Goal: Task Accomplishment & Management: Use online tool/utility

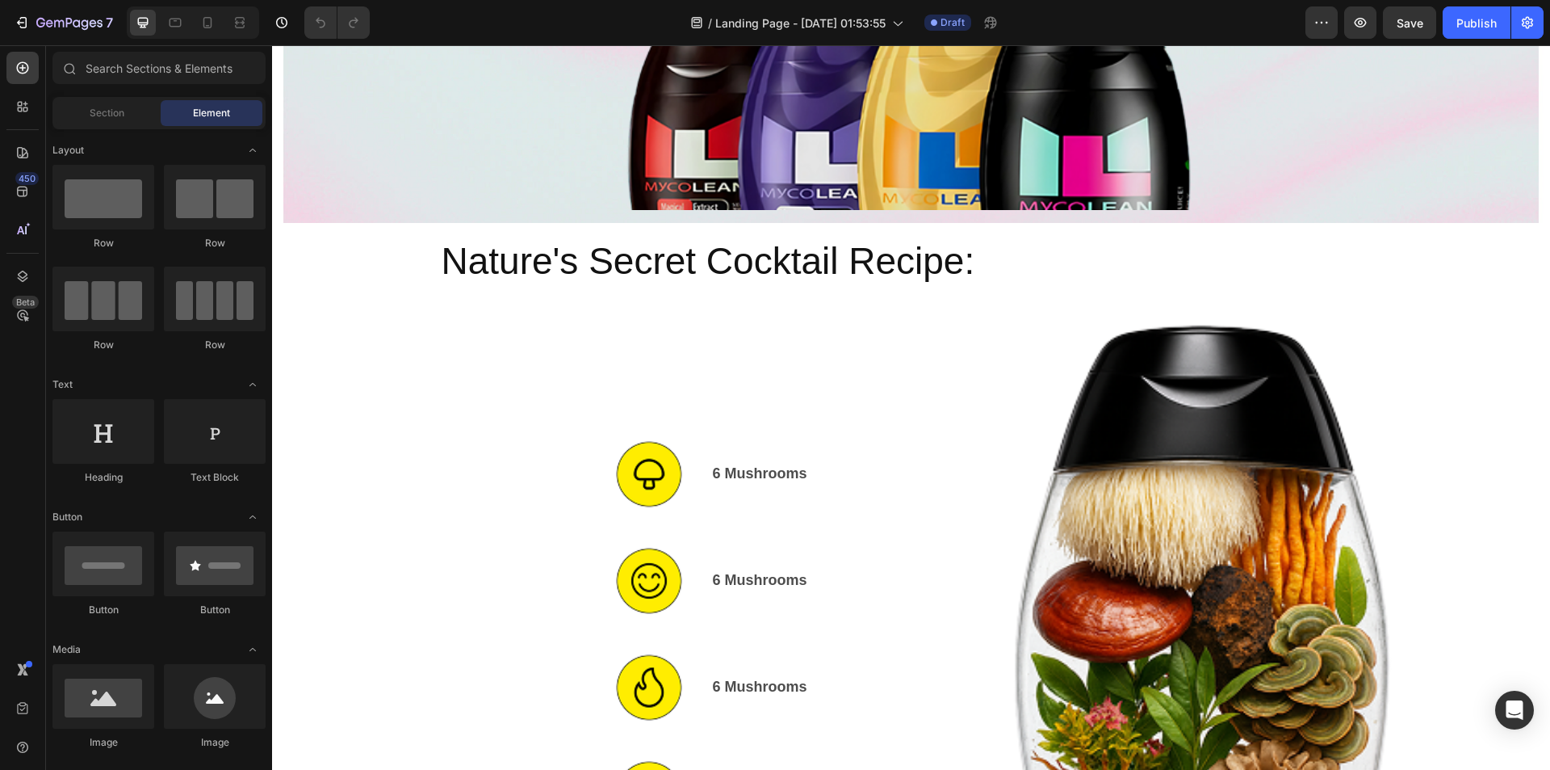
scroll to position [969, 0]
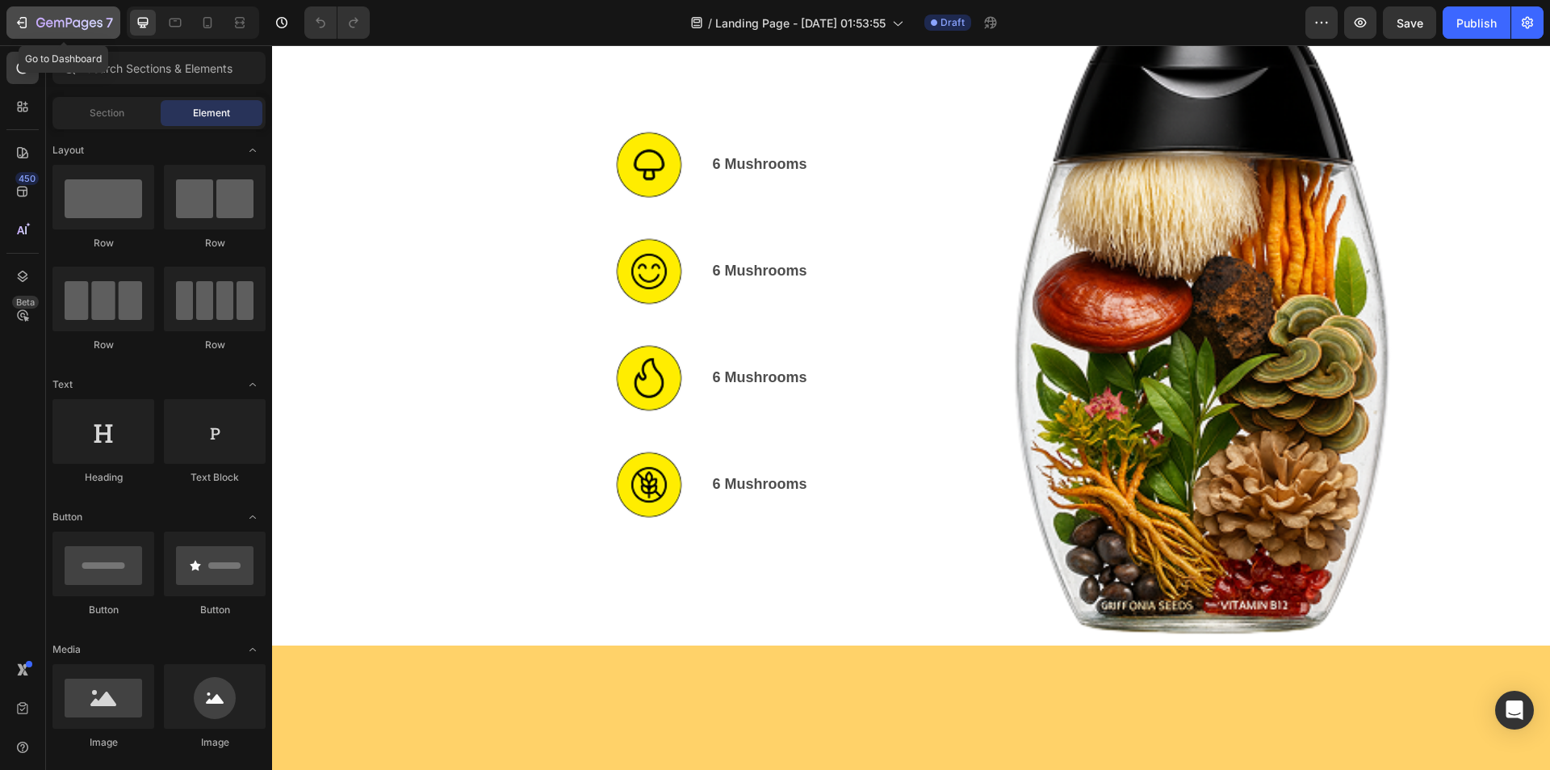
click at [87, 21] on icon "button" at bounding box center [85, 24] width 7 height 10
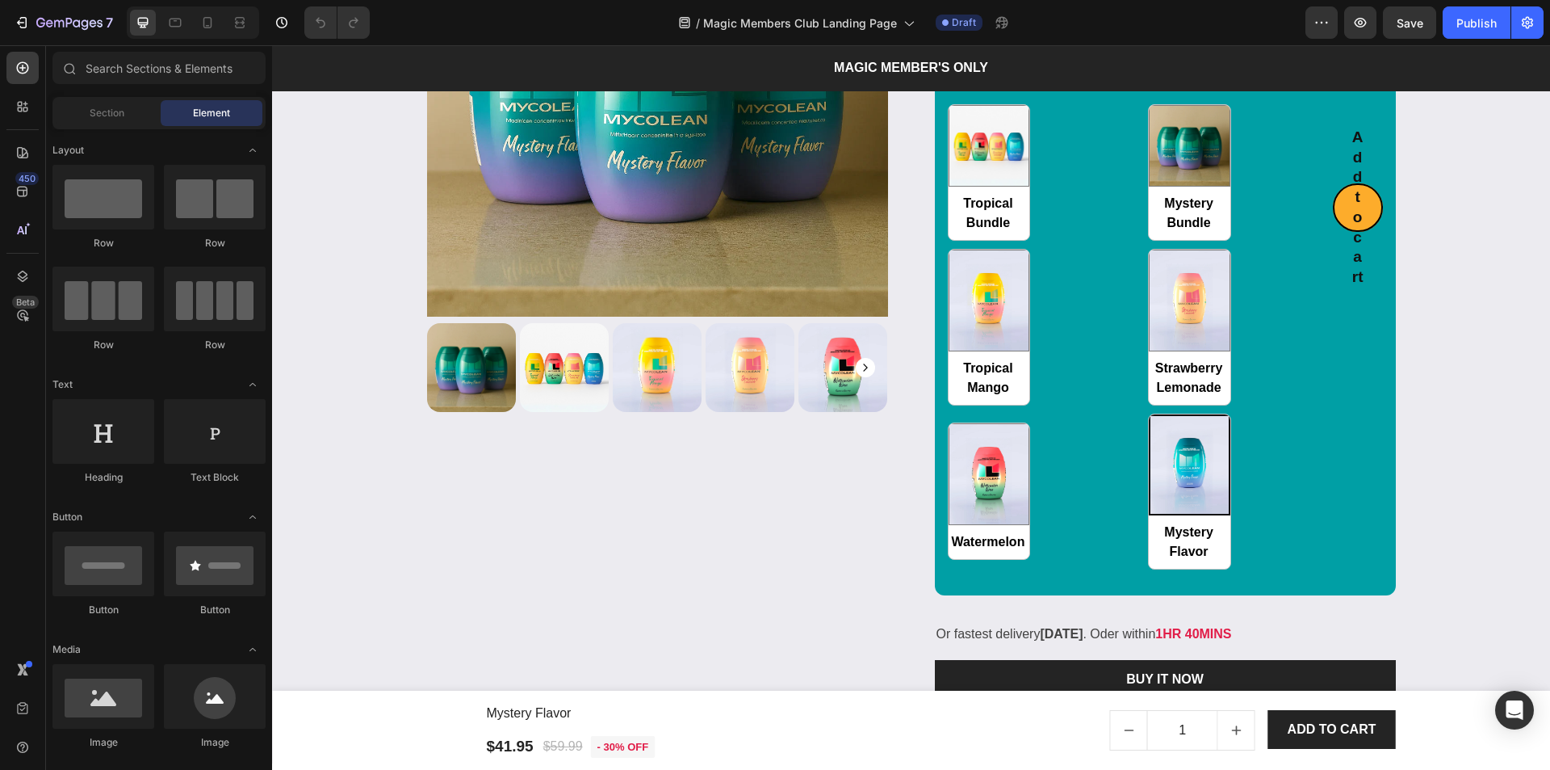
radio input "false"
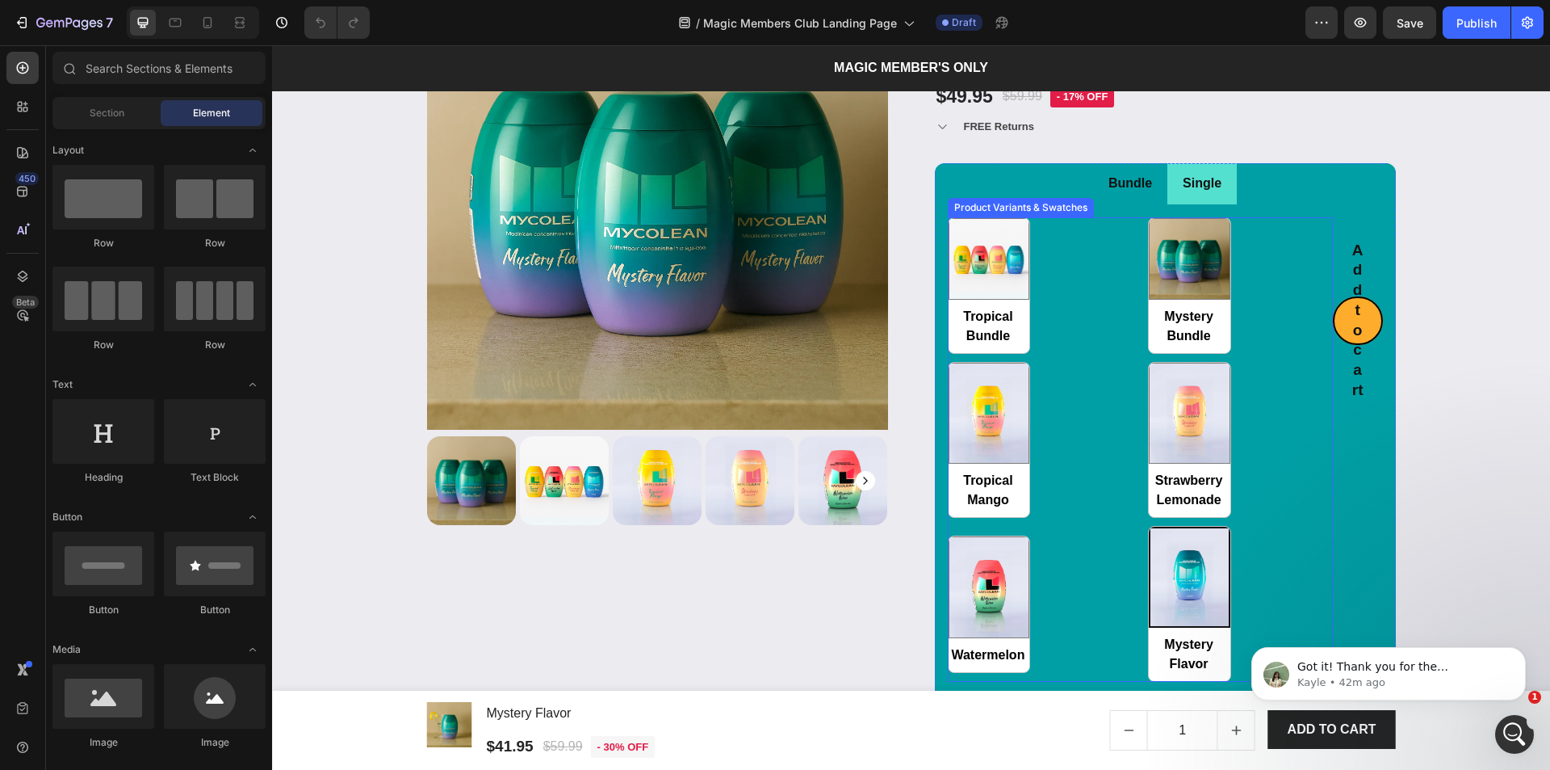
scroll to position [2261, 0]
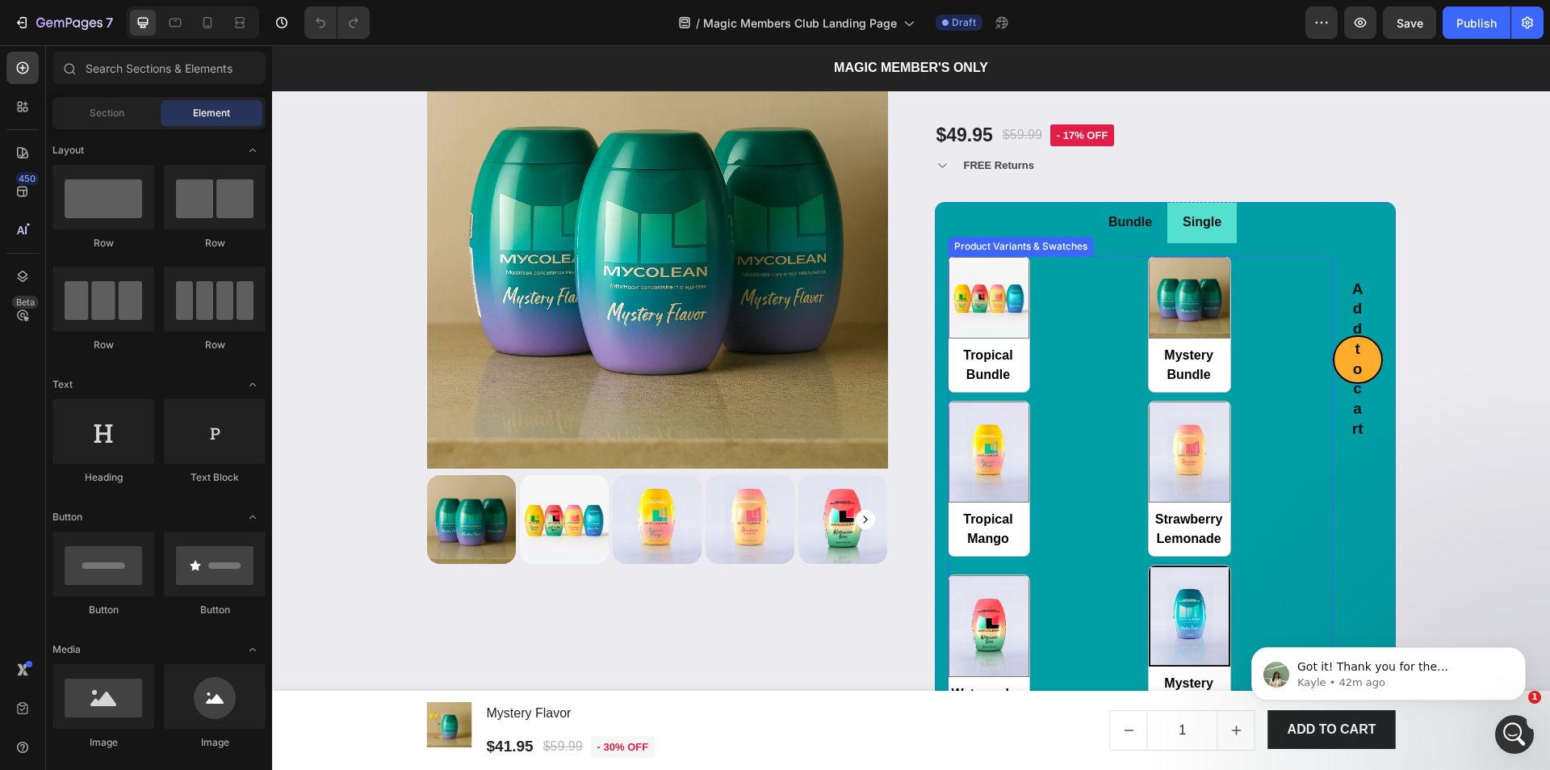
click at [1262, 484] on div "Tropical Bundle Tropical Bundle Mystery Bundle Mystery Bundle Tropical Mango Tr…" at bounding box center [1140, 488] width 385 height 465
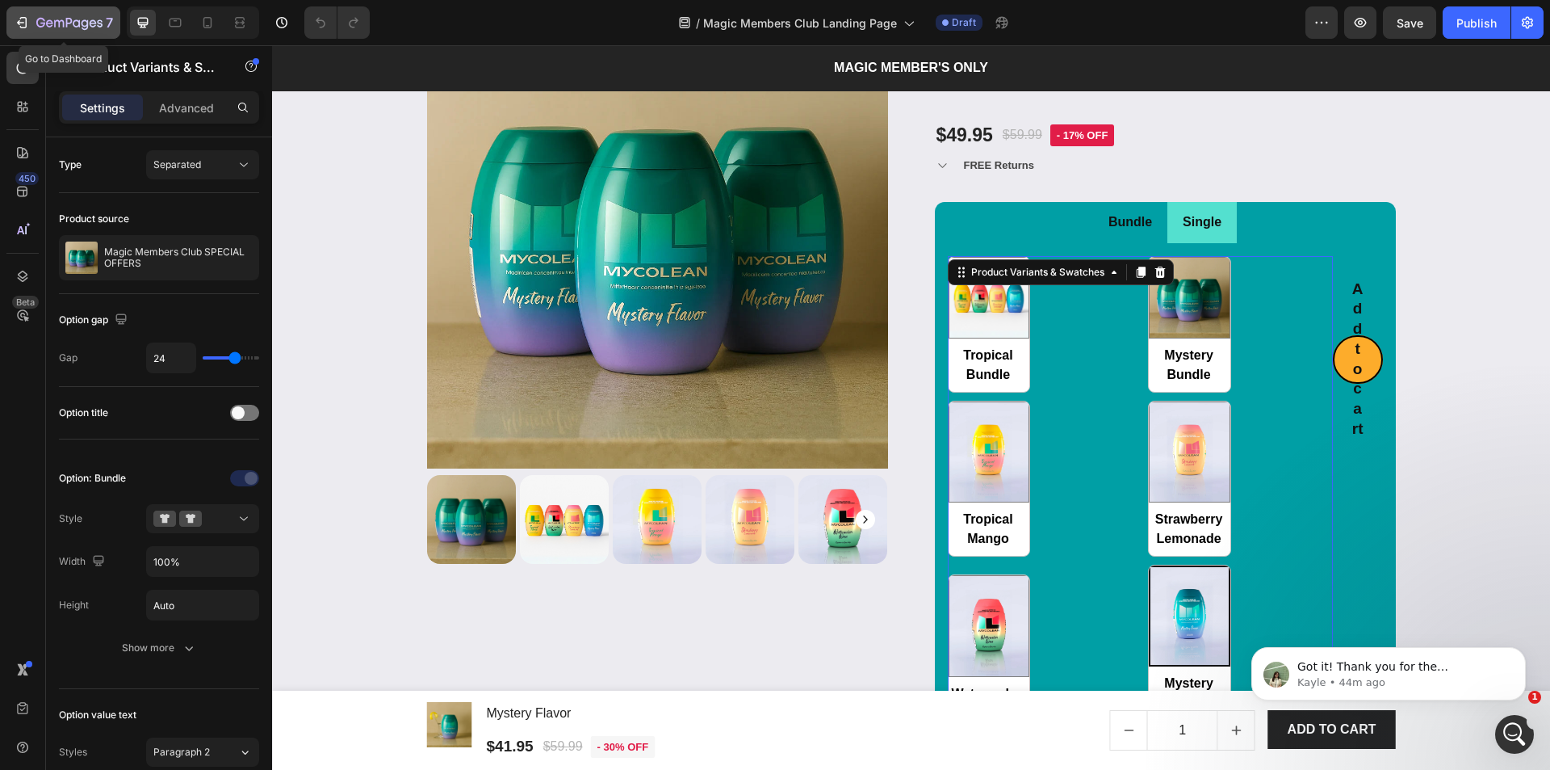
click at [65, 26] on icon "button" at bounding box center [69, 24] width 66 height 14
